Goal: Task Accomplishment & Management: Complete application form

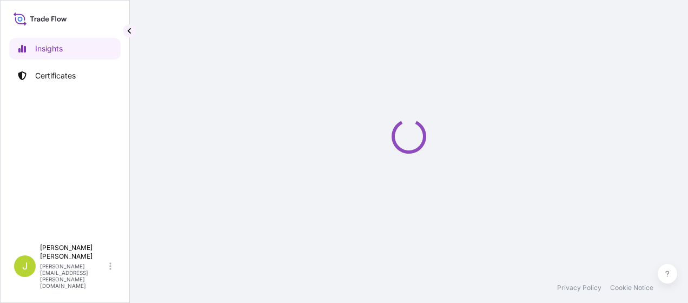
select select "2025"
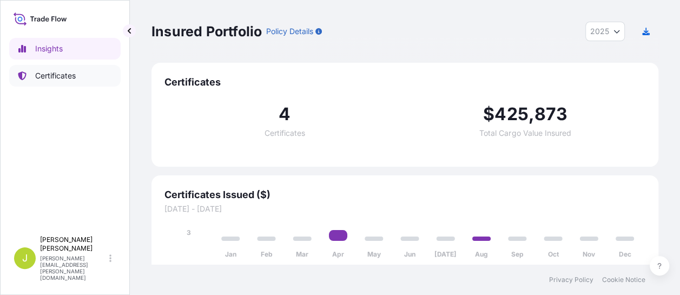
click at [45, 76] on p "Certificates" at bounding box center [55, 75] width 41 height 11
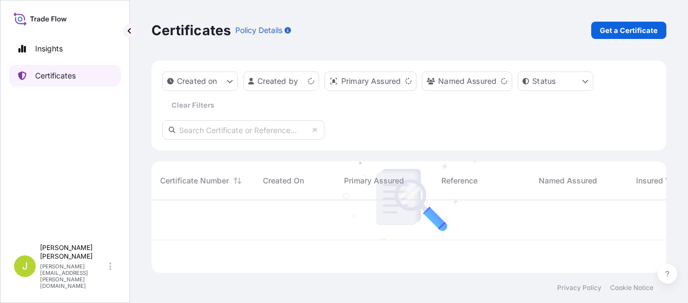
scroll to position [70, 506]
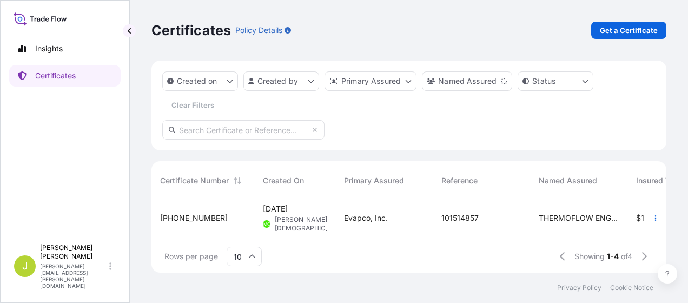
click at [191, 219] on span "[PHONE_NUMBER]" at bounding box center [194, 218] width 68 height 11
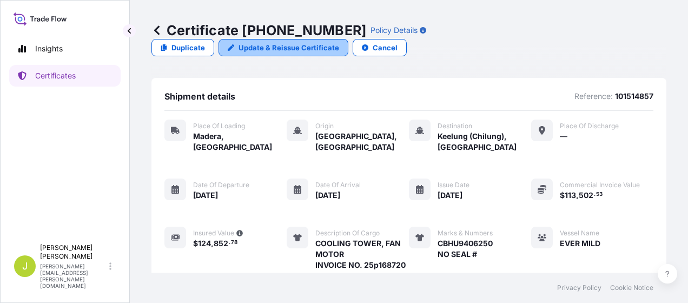
click at [339, 42] on p "Update & Reissue Certificate" at bounding box center [289, 47] width 101 height 11
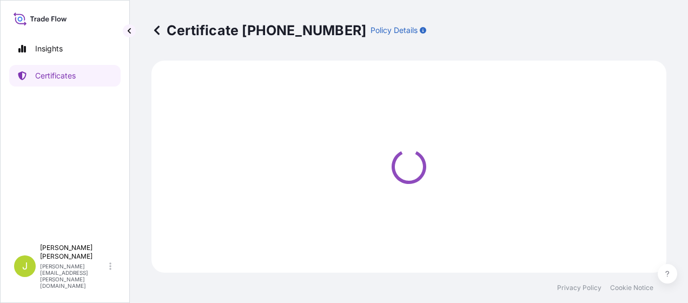
select select "Road / [GEOGRAPHIC_DATA]"
select select "Ocean Vessel"
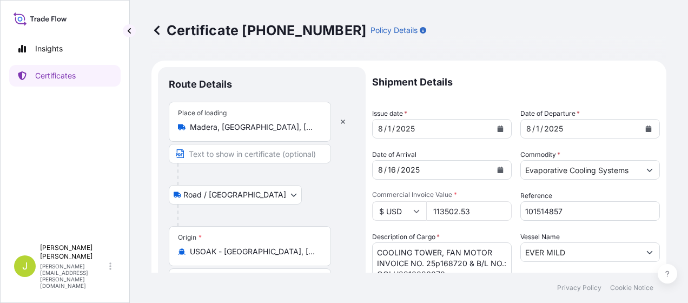
select select "31492"
click at [498, 131] on icon "Calendar" at bounding box center [501, 128] width 6 height 6
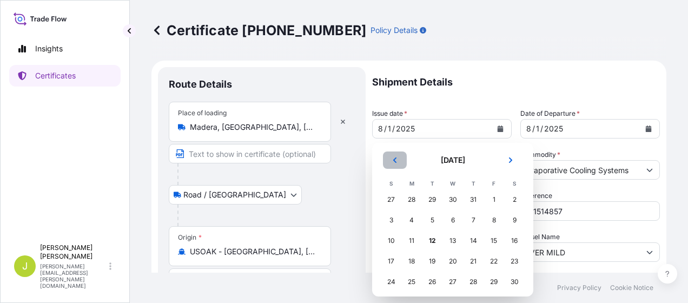
click at [398, 160] on icon "Previous" at bounding box center [395, 160] width 6 height 6
click at [472, 282] on div "31" at bounding box center [473, 281] width 19 height 19
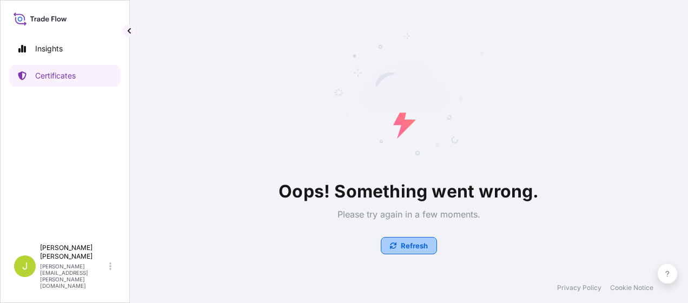
click at [424, 239] on button "Refresh" at bounding box center [409, 245] width 56 height 17
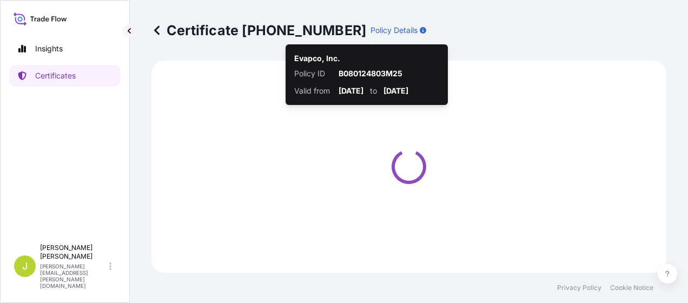
select select "Road / Inland"
select select "Ocean Vessel"
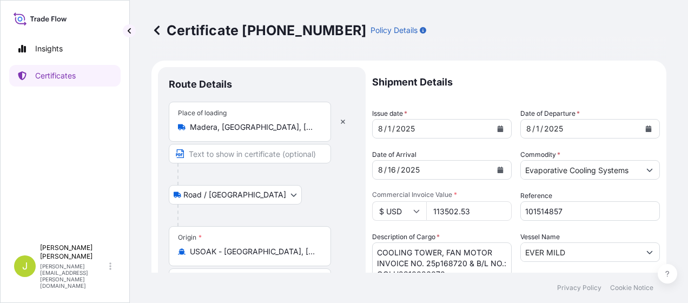
select select "31492"
click at [498, 129] on icon "Calendar" at bounding box center [501, 128] width 6 height 6
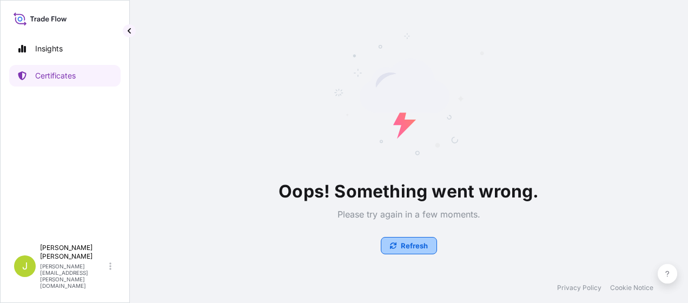
click at [413, 242] on p "Refresh" at bounding box center [414, 245] width 27 height 11
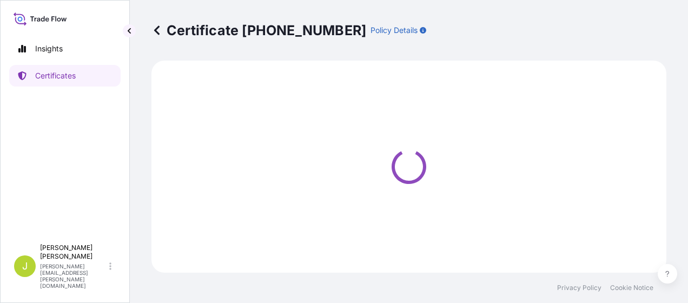
select select "Road / [GEOGRAPHIC_DATA]"
select select "Ocean Vessel"
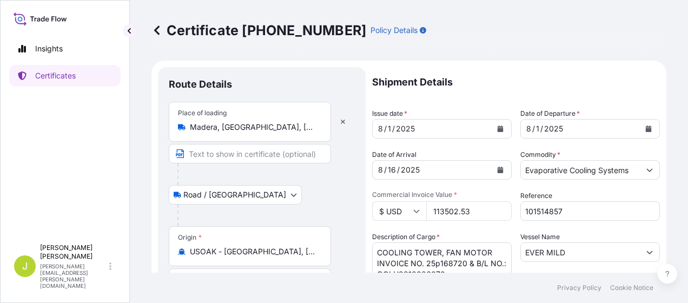
select select "31492"
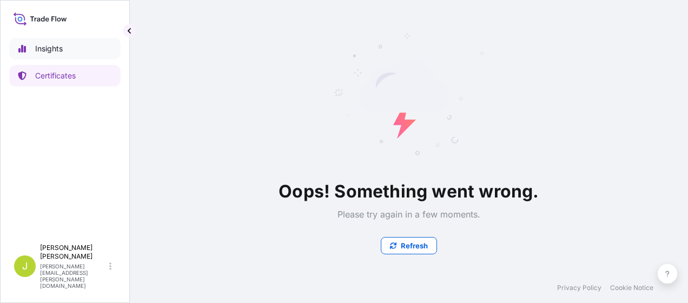
click at [52, 48] on p "Insights" at bounding box center [49, 48] width 28 height 11
select select "2025"
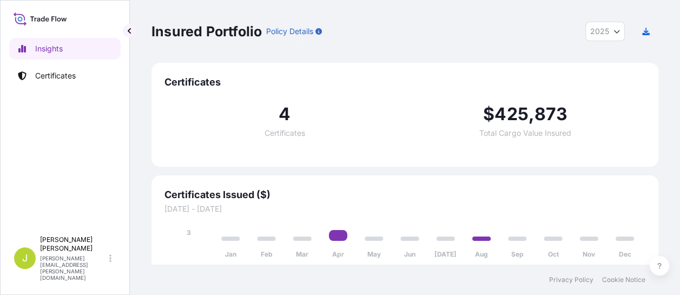
click at [615, 35] on button "2025" at bounding box center [604, 31] width 39 height 19
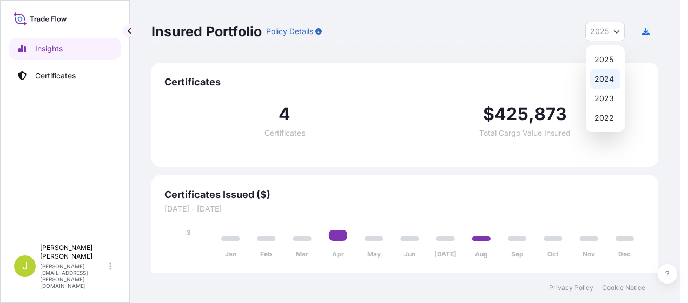
click at [592, 32] on span "2025" at bounding box center [599, 31] width 19 height 11
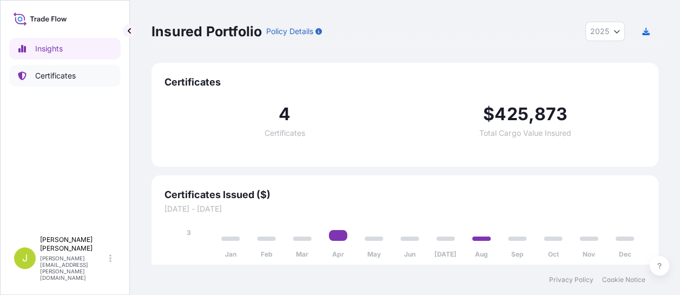
click at [47, 77] on p "Certificates" at bounding box center [55, 75] width 41 height 11
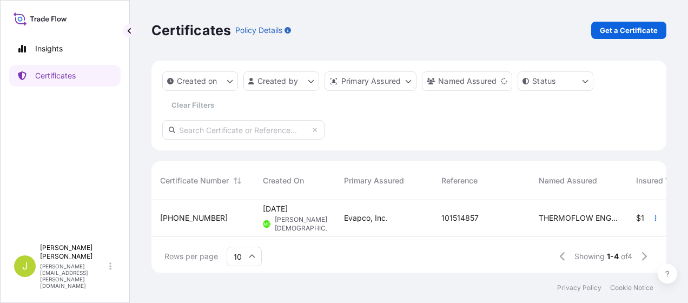
scroll to position [93, 506]
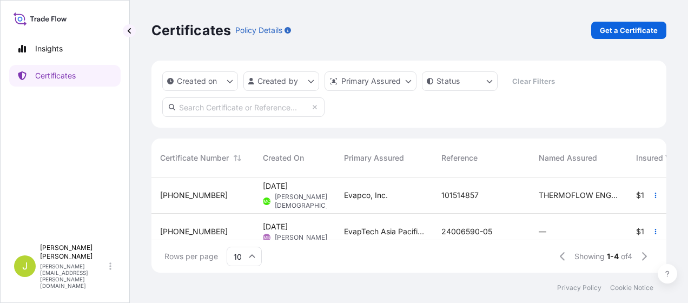
click at [176, 195] on span "31492-2-4" at bounding box center [194, 195] width 68 height 11
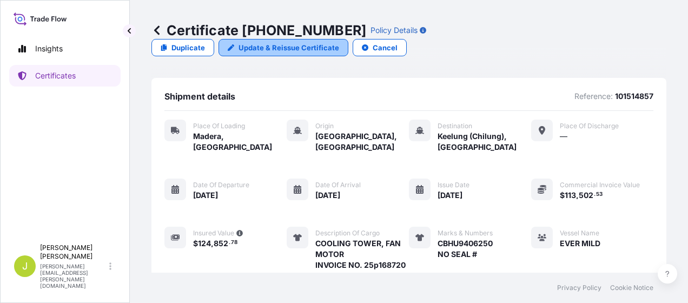
click at [339, 42] on p "Update & Reissue Certificate" at bounding box center [289, 47] width 101 height 11
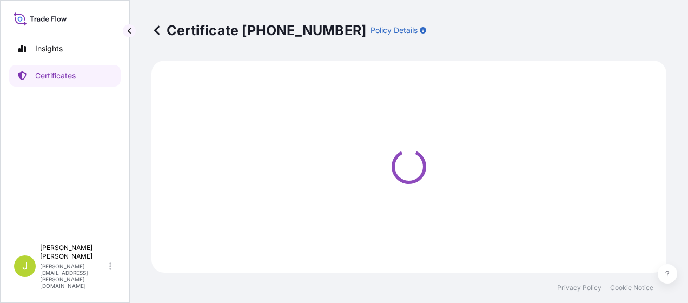
select select "Road / Inland"
select select "Ocean Vessel"
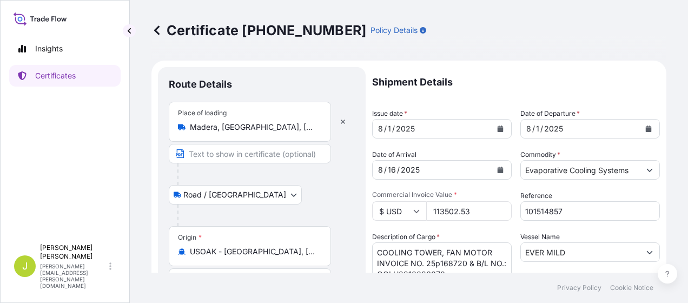
select select "31492"
